Goal: Check status: Check status

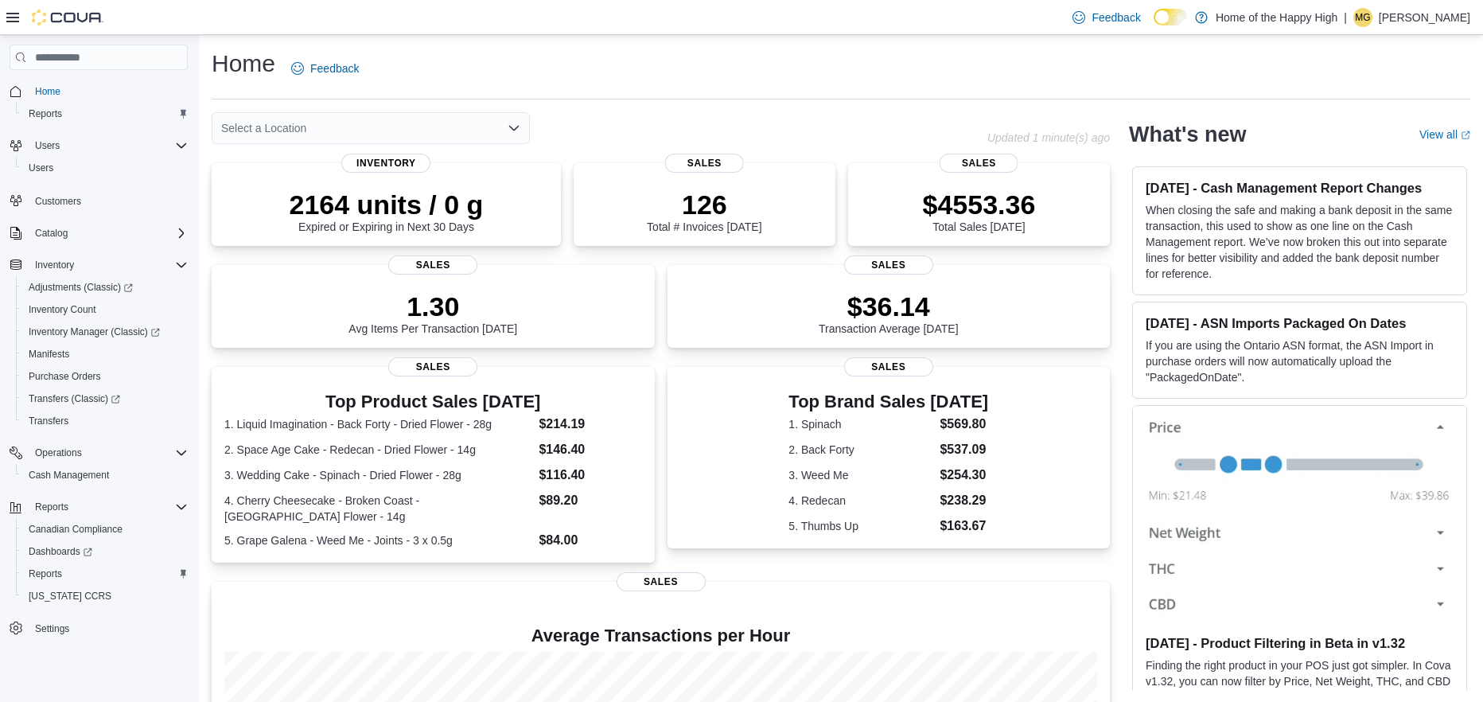
click at [124, 15] on div "Feedback Dark Mode Home of the Happy High | MG Melissa Granrud" at bounding box center [741, 17] width 1483 height 35
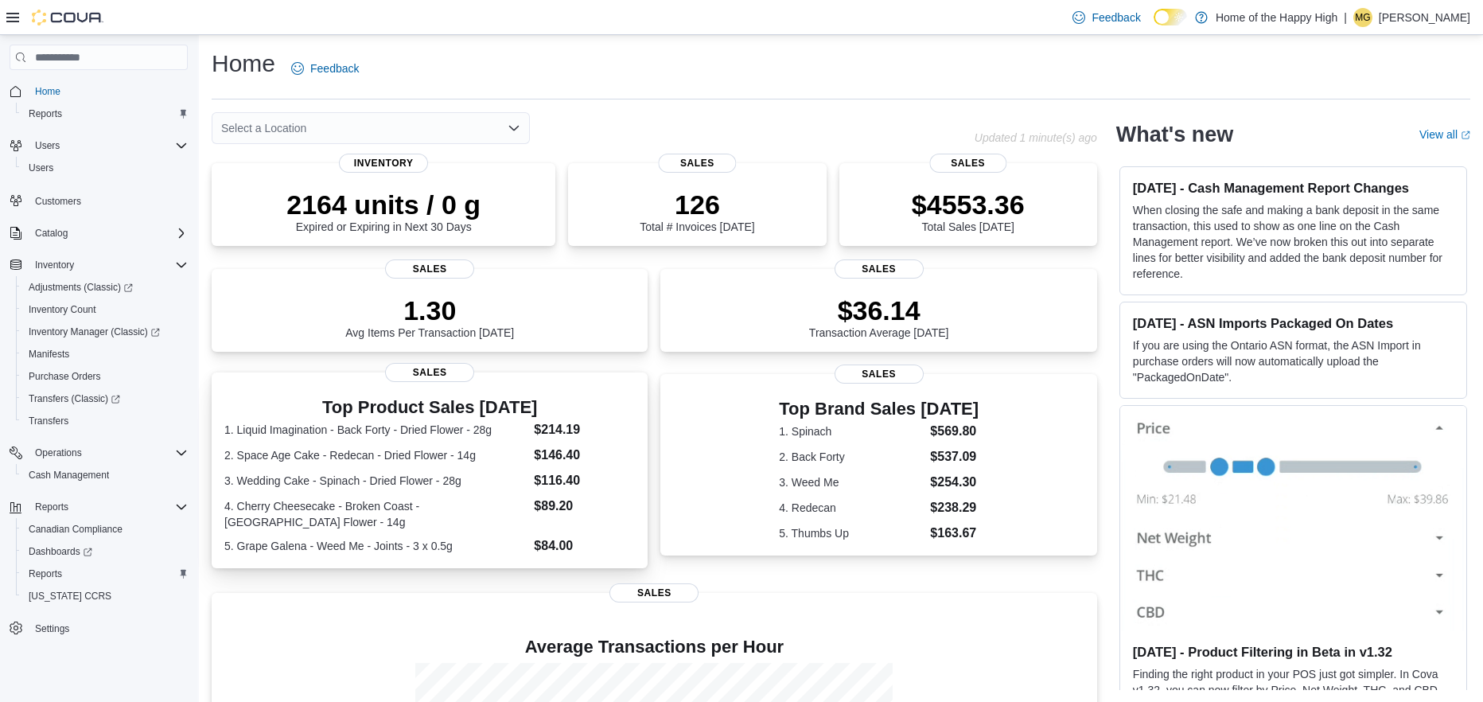
click at [524, 438] on dt "1. Liquid Imagination - Back Forty - Dried Flower - 28g" at bounding box center [375, 430] width 303 height 16
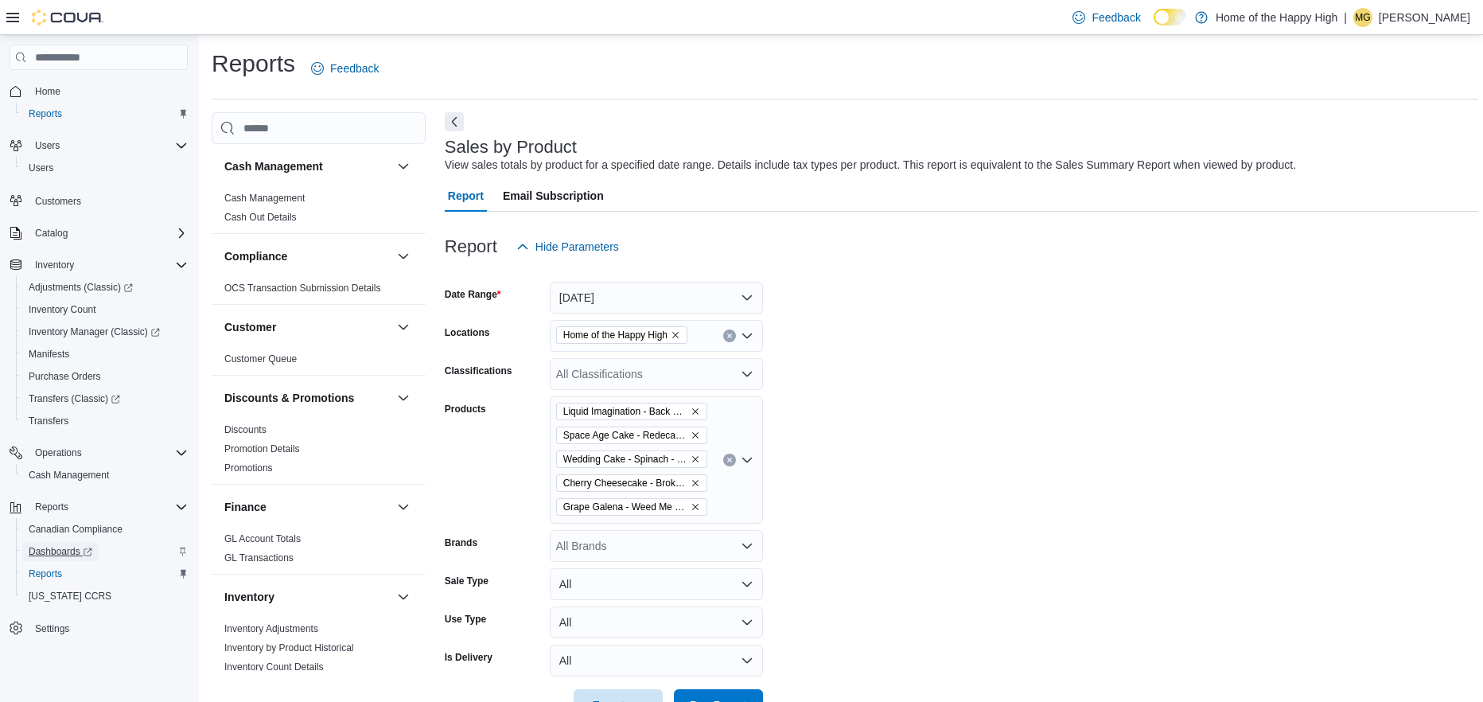
click at [62, 545] on span "Dashboards" at bounding box center [61, 551] width 64 height 13
